Goal: Transaction & Acquisition: Purchase product/service

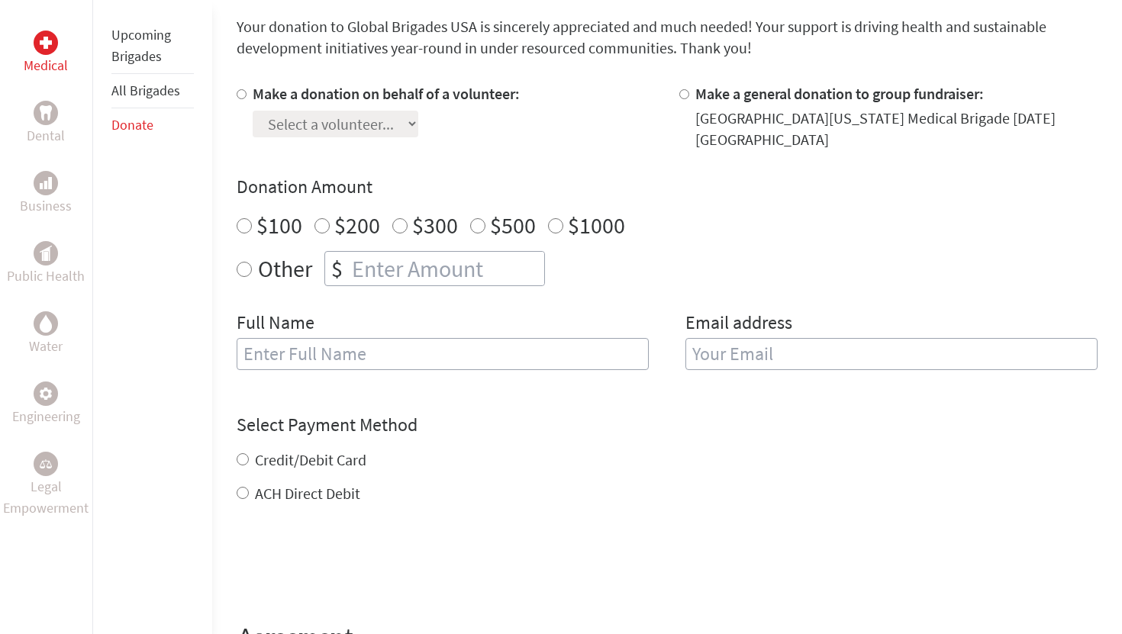
scroll to position [411, 0]
click at [699, 95] on label "Make a general donation to group fundraiser:" at bounding box center [839, 92] width 289 height 19
click at [689, 95] on input "Make a general donation to group fundraiser:" at bounding box center [684, 94] width 10 height 10
radio input "true"
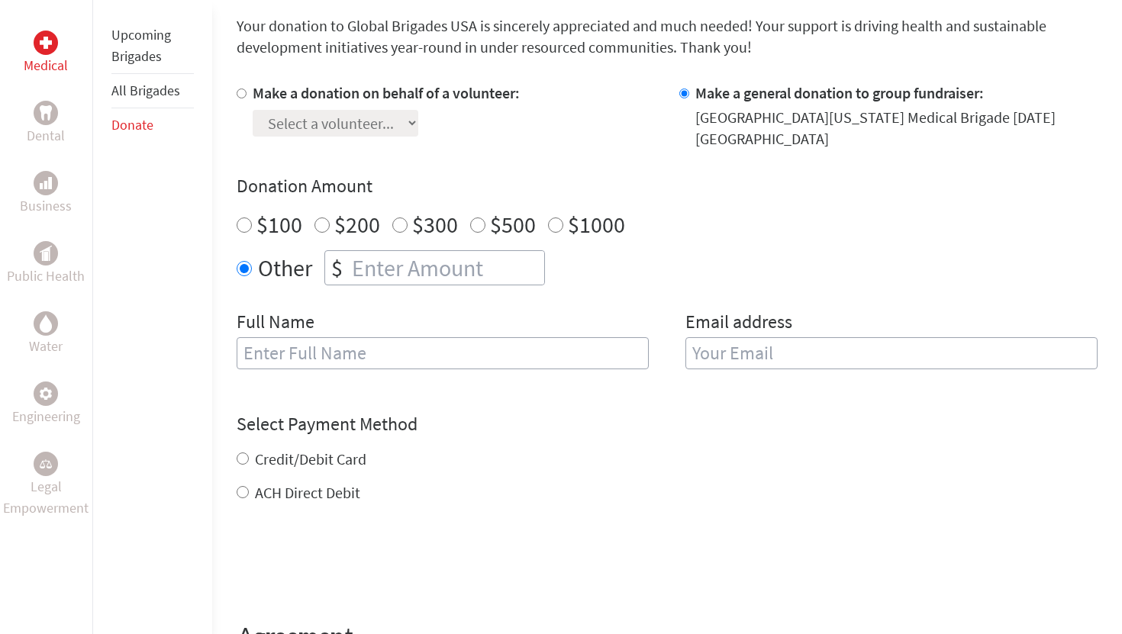
click at [360, 258] on input "number" at bounding box center [446, 268] width 195 height 34
type input "250"
click at [368, 348] on input "text" at bounding box center [443, 353] width 412 height 32
type input "Sheetal"
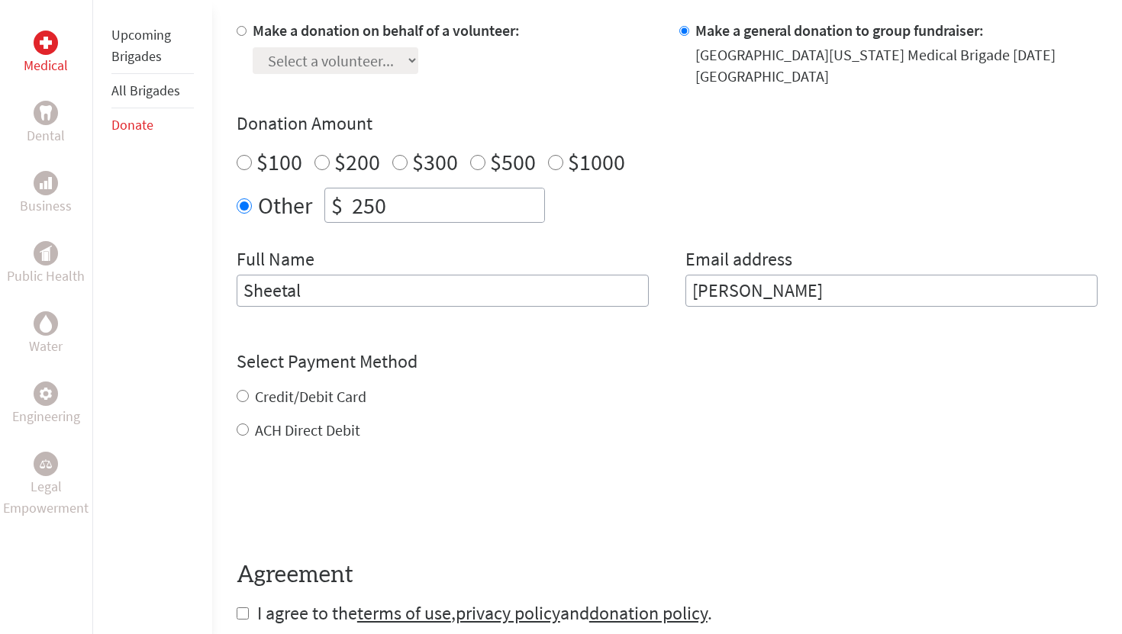
scroll to position [475, 0]
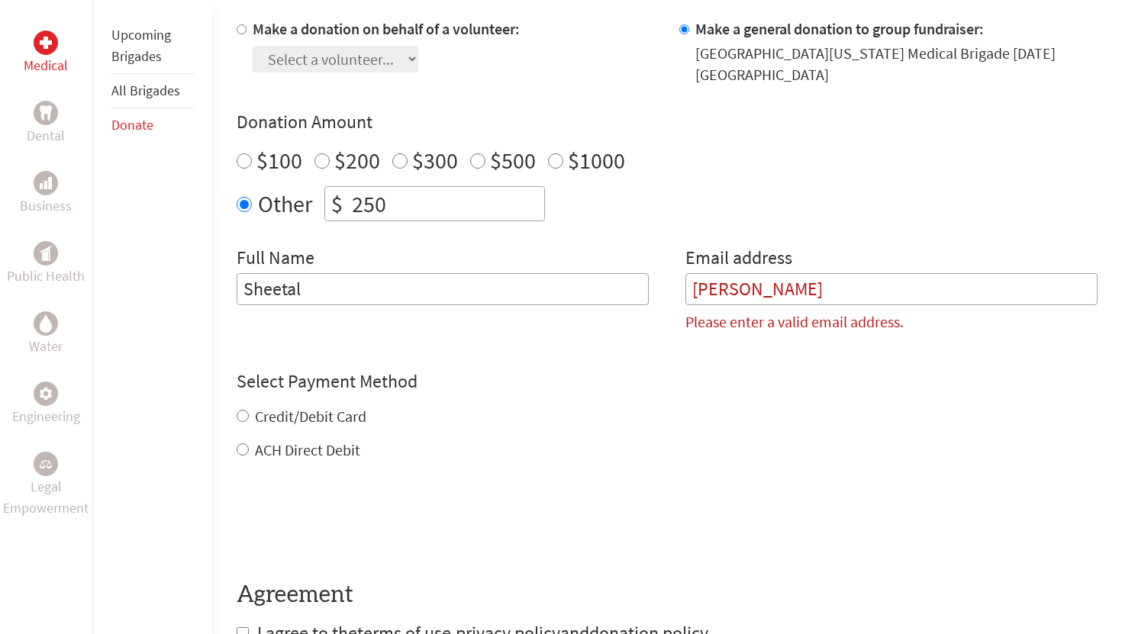
click at [308, 395] on div "Select Payment Method NOTE: American Express is not accepted. Please proceed no…" at bounding box center [667, 415] width 861 height 92
click at [798, 289] on input "[PERSON_NAME]" at bounding box center [891, 289] width 412 height 32
type input "B"
click at [566, 305] on input "Sheetal" at bounding box center [443, 289] width 412 height 32
type input "[PERSON_NAME]"
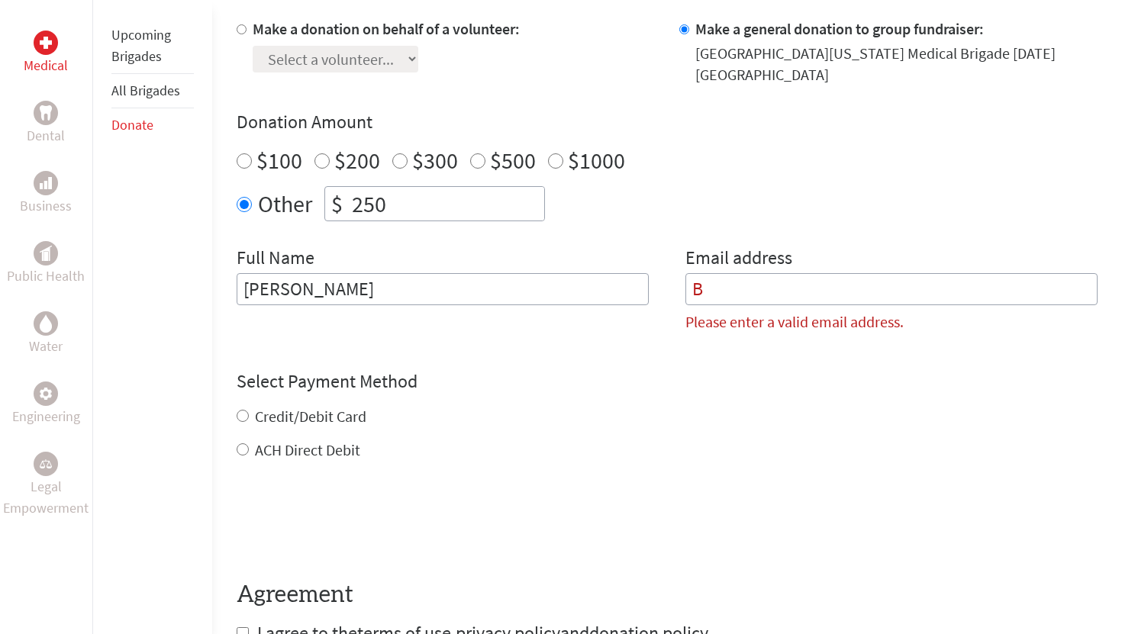
click at [756, 280] on input "B" at bounding box center [891, 289] width 412 height 32
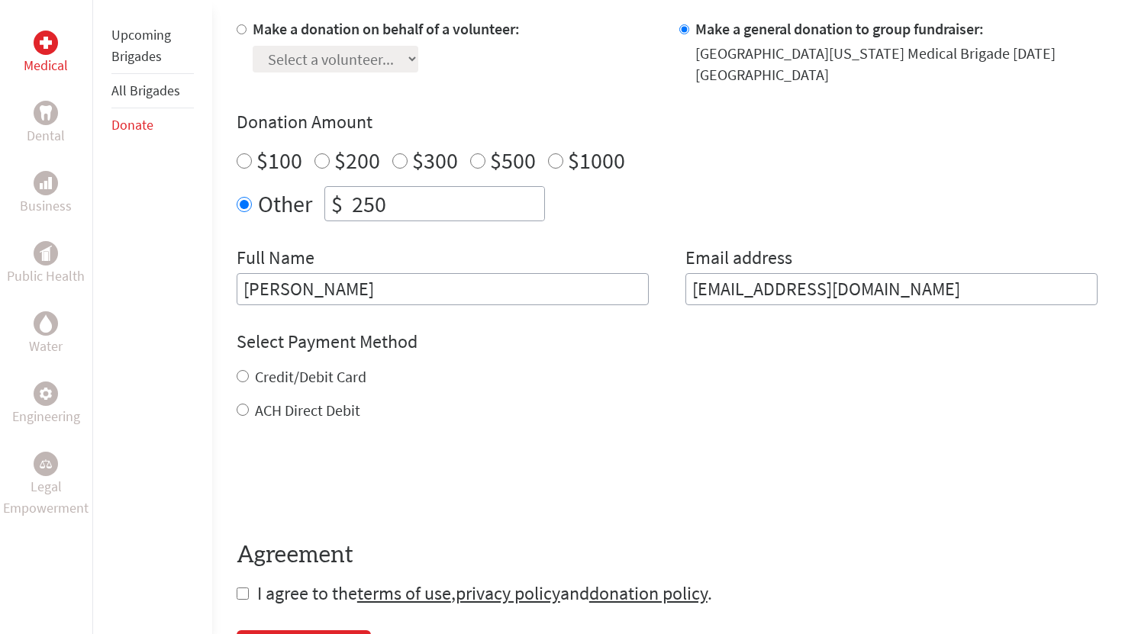
type input "[EMAIL_ADDRESS][DOMAIN_NAME]"
click at [295, 382] on label "Credit/Debit Card" at bounding box center [310, 376] width 111 height 19
click at [249, 382] on input "Credit/Debit Card" at bounding box center [243, 376] width 12 height 12
radio input "true"
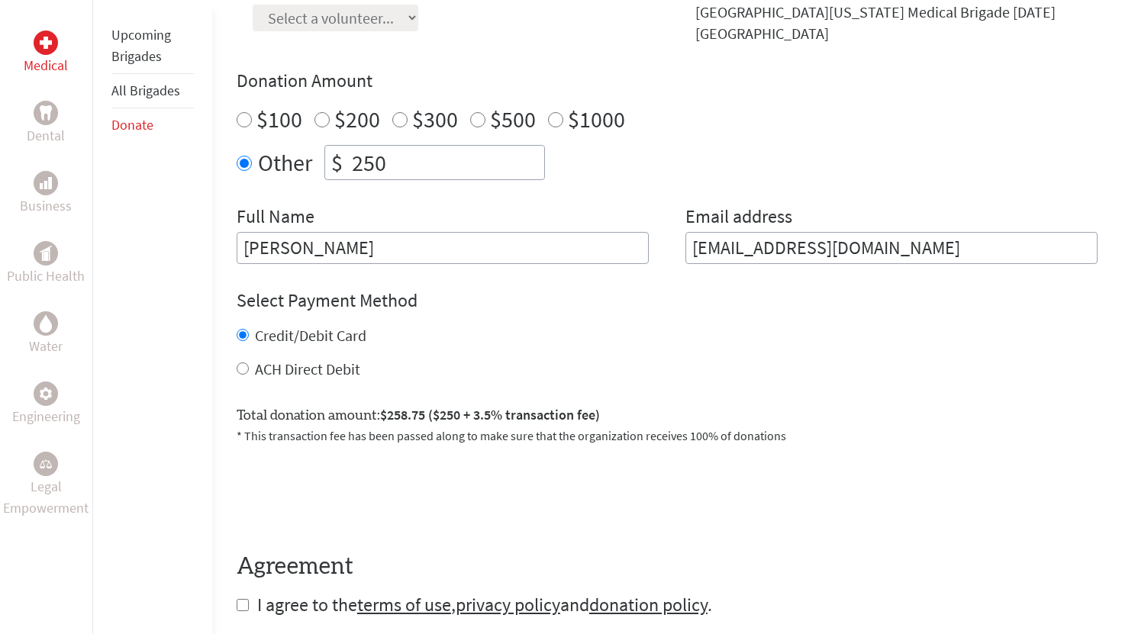
scroll to position [521, 0]
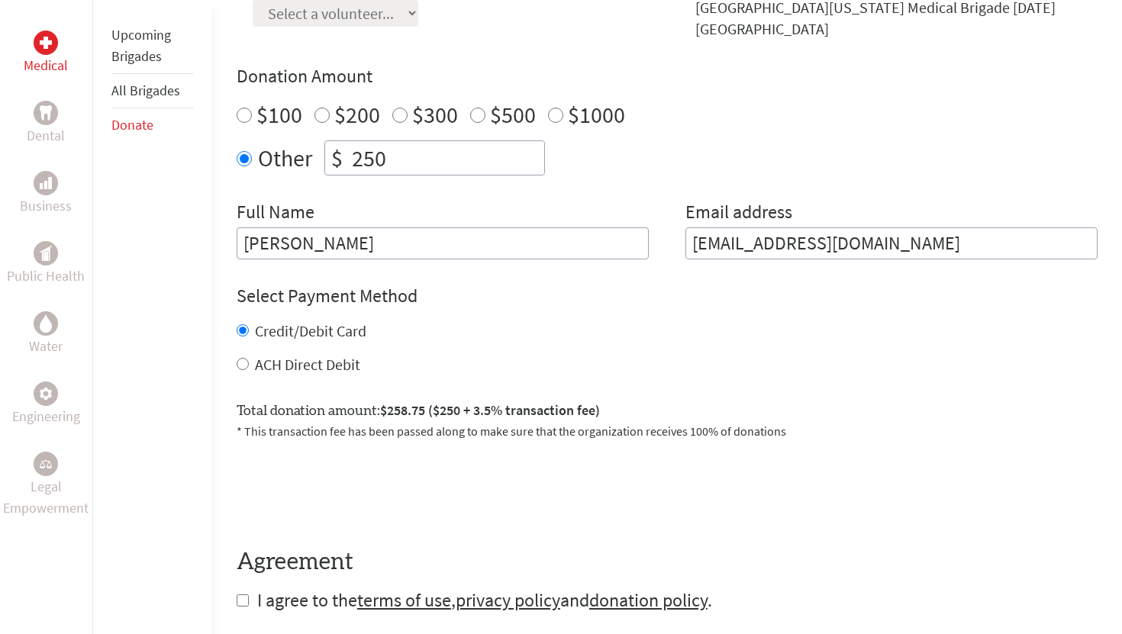
click at [284, 366] on label "ACH Direct Debit" at bounding box center [307, 364] width 105 height 19
click at [249, 366] on input "ACH Direct Debit" at bounding box center [243, 364] width 12 height 12
radio input "true"
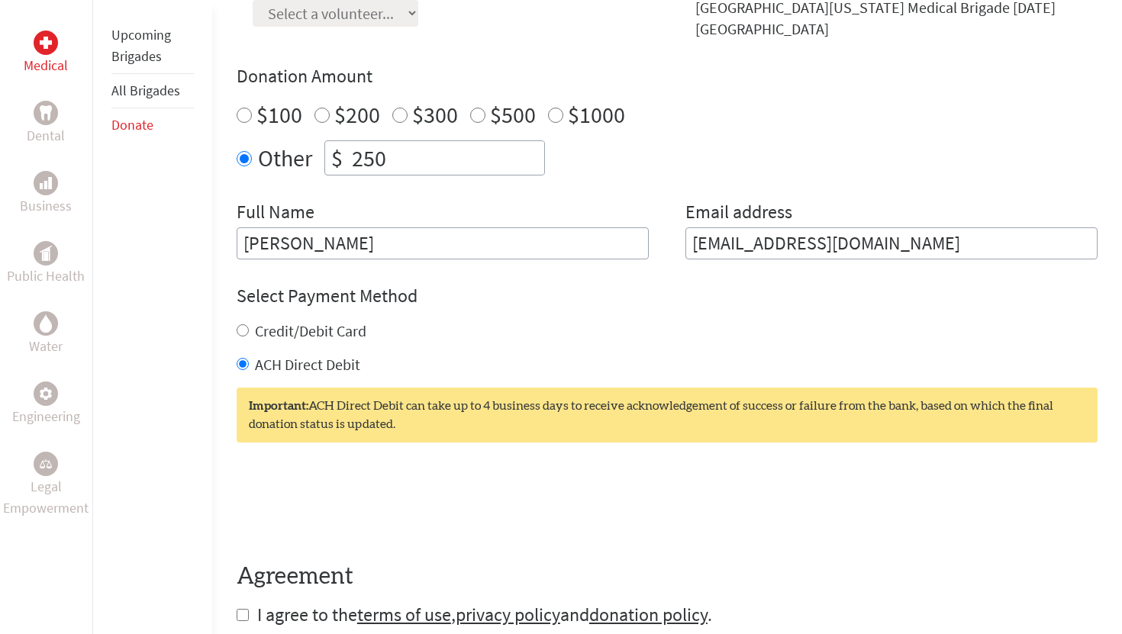
click at [293, 339] on label "Credit/Debit Card" at bounding box center [310, 330] width 111 height 19
click at [249, 337] on input "Credit/Debit Card" at bounding box center [243, 330] width 12 height 12
radio input "true"
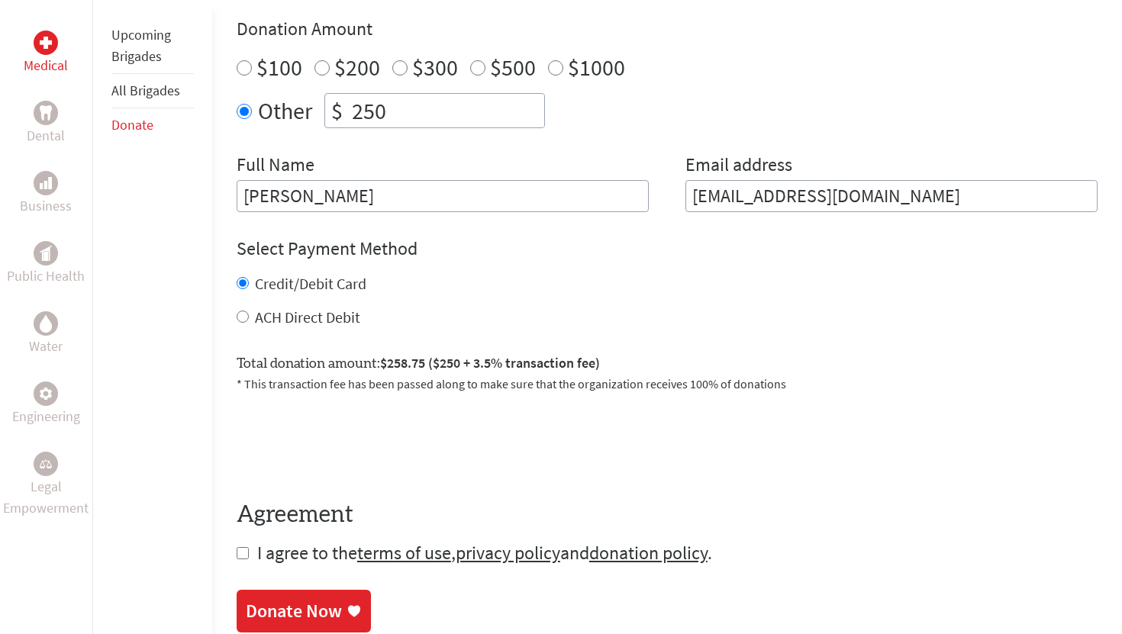
scroll to position [581, 0]
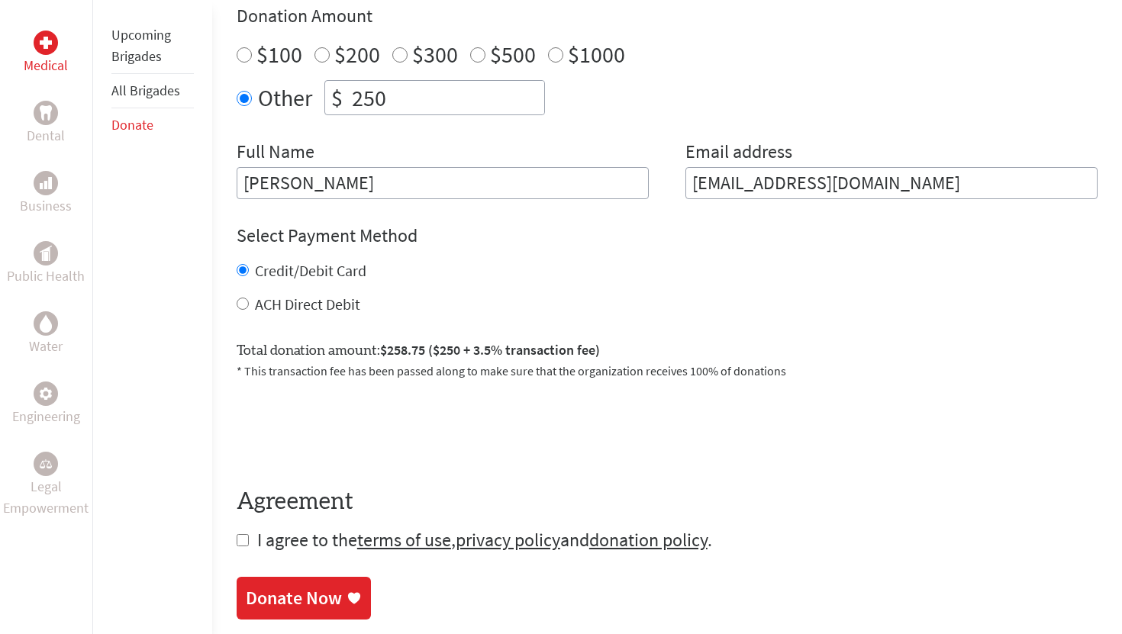
click at [250, 307] on div "ACH Direct Debit" at bounding box center [667, 304] width 861 height 21
click at [239, 303] on input "ACH Direct Debit" at bounding box center [243, 304] width 12 height 12
radio input "true"
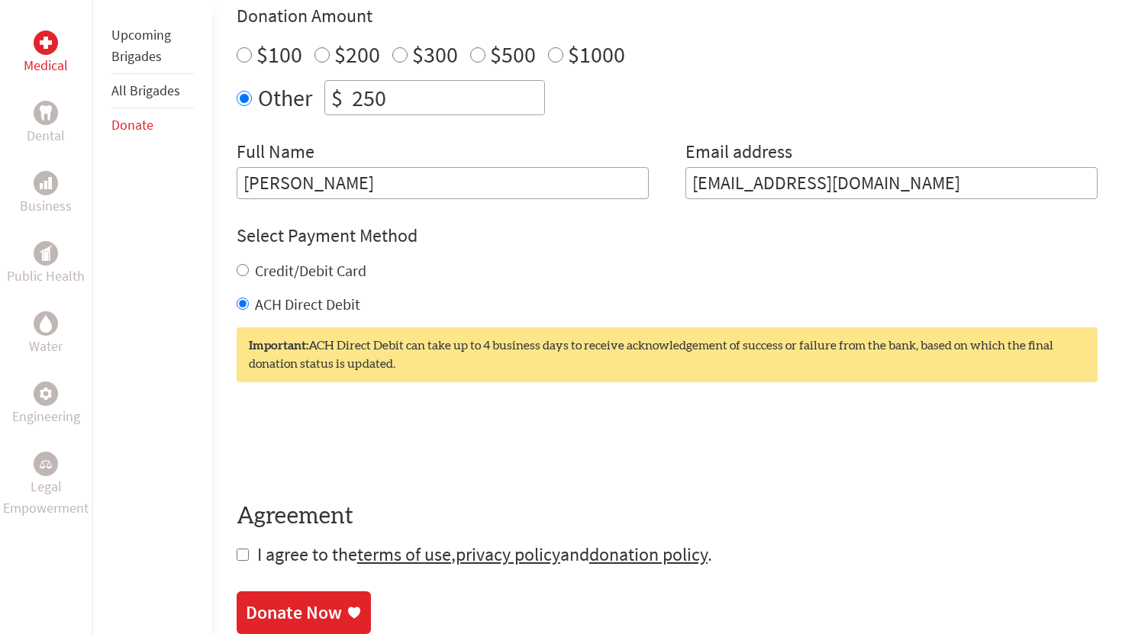
click at [245, 272] on input "Credit/Debit Card" at bounding box center [243, 270] width 12 height 12
radio input "true"
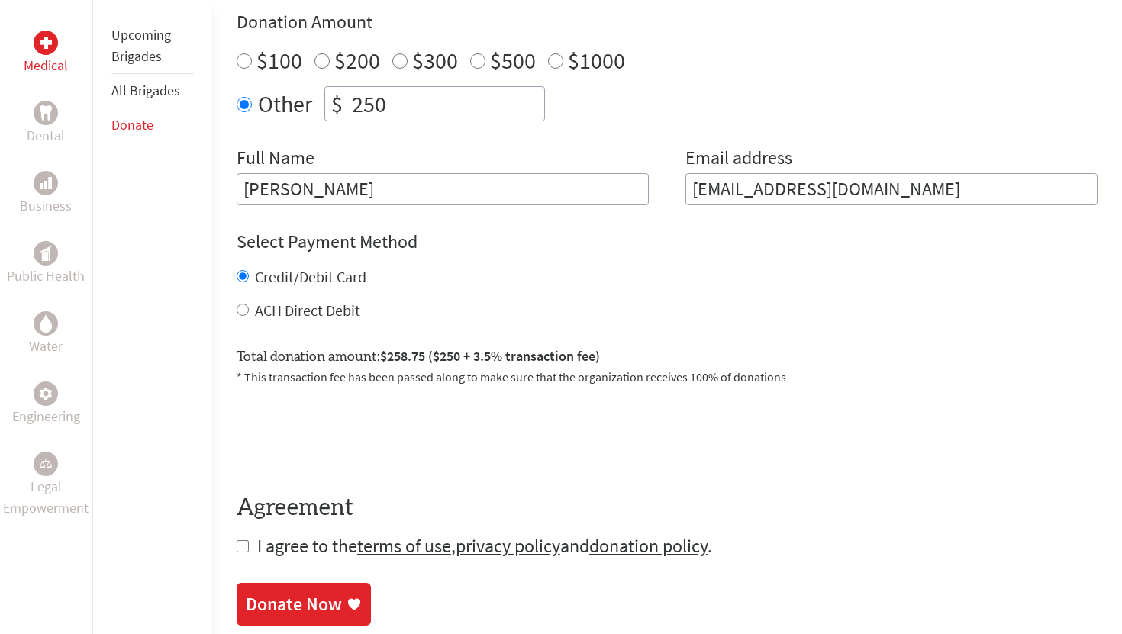
scroll to position [576, 0]
click at [247, 543] on input "checkbox" at bounding box center [243, 545] width 12 height 12
checkbox input "true"
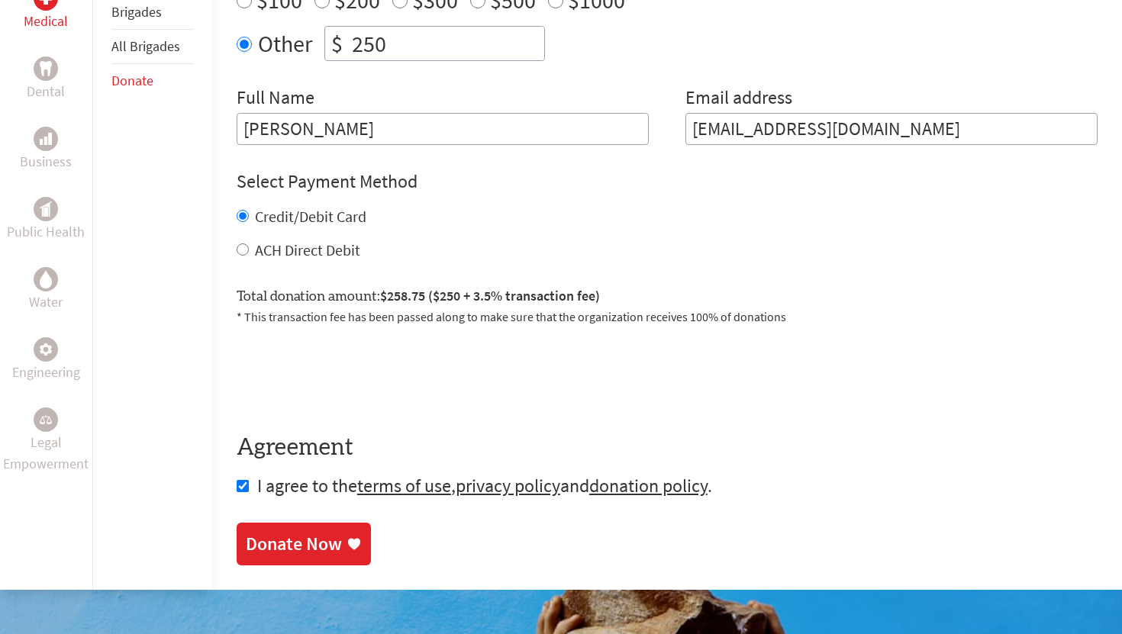
scroll to position [636, 0]
click at [294, 530] on link "Donate Now" at bounding box center [304, 545] width 134 height 43
